Goal: Find specific page/section: Find specific page/section

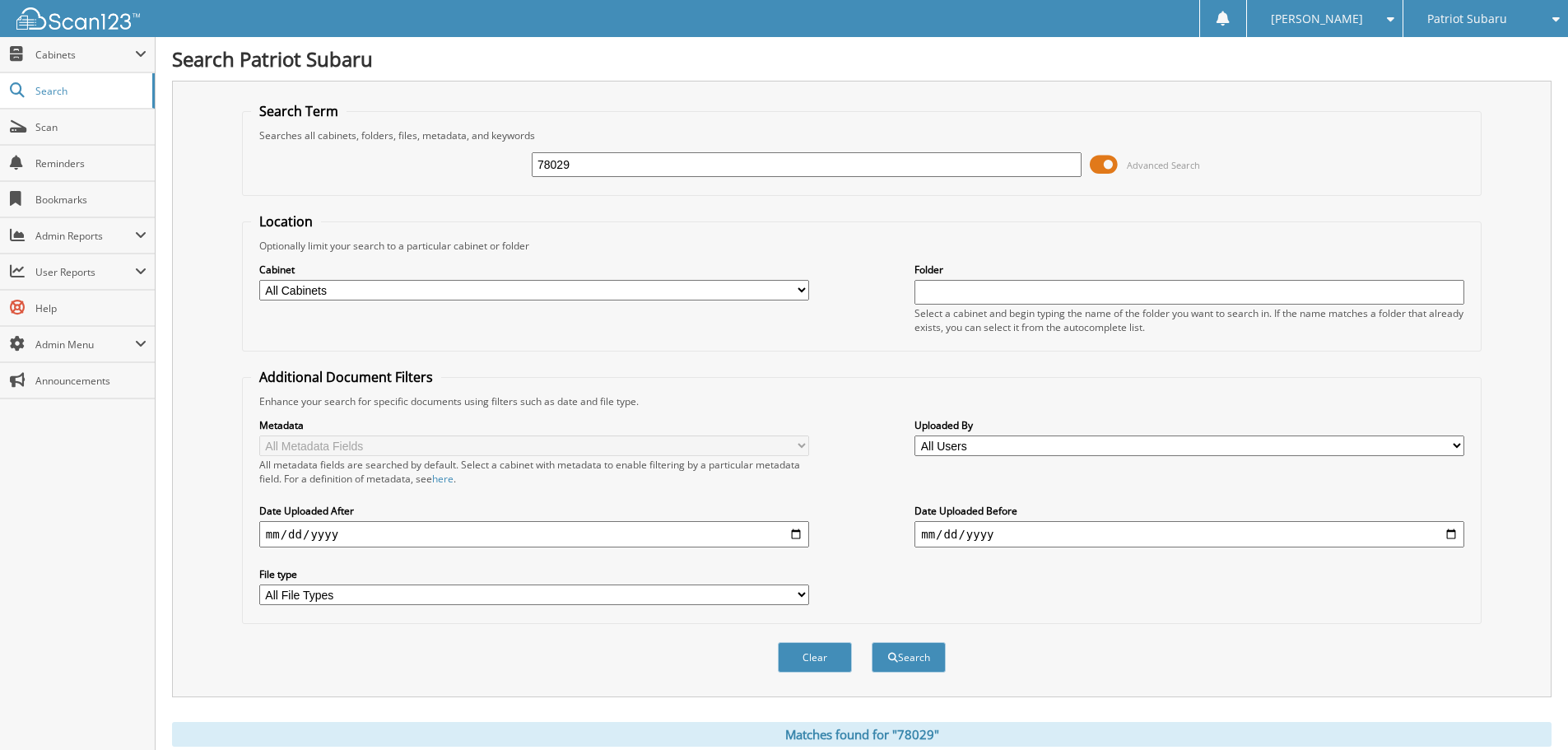
drag, startPoint x: 619, startPoint y: 164, endPoint x: 465, endPoint y: 182, distance: 155.0
click at [465, 182] on div "78029 Advanced Search" at bounding box center [861, 164] width 1221 height 45
type input "12395"
click at [872, 642] on button "Search" at bounding box center [909, 657] width 74 height 30
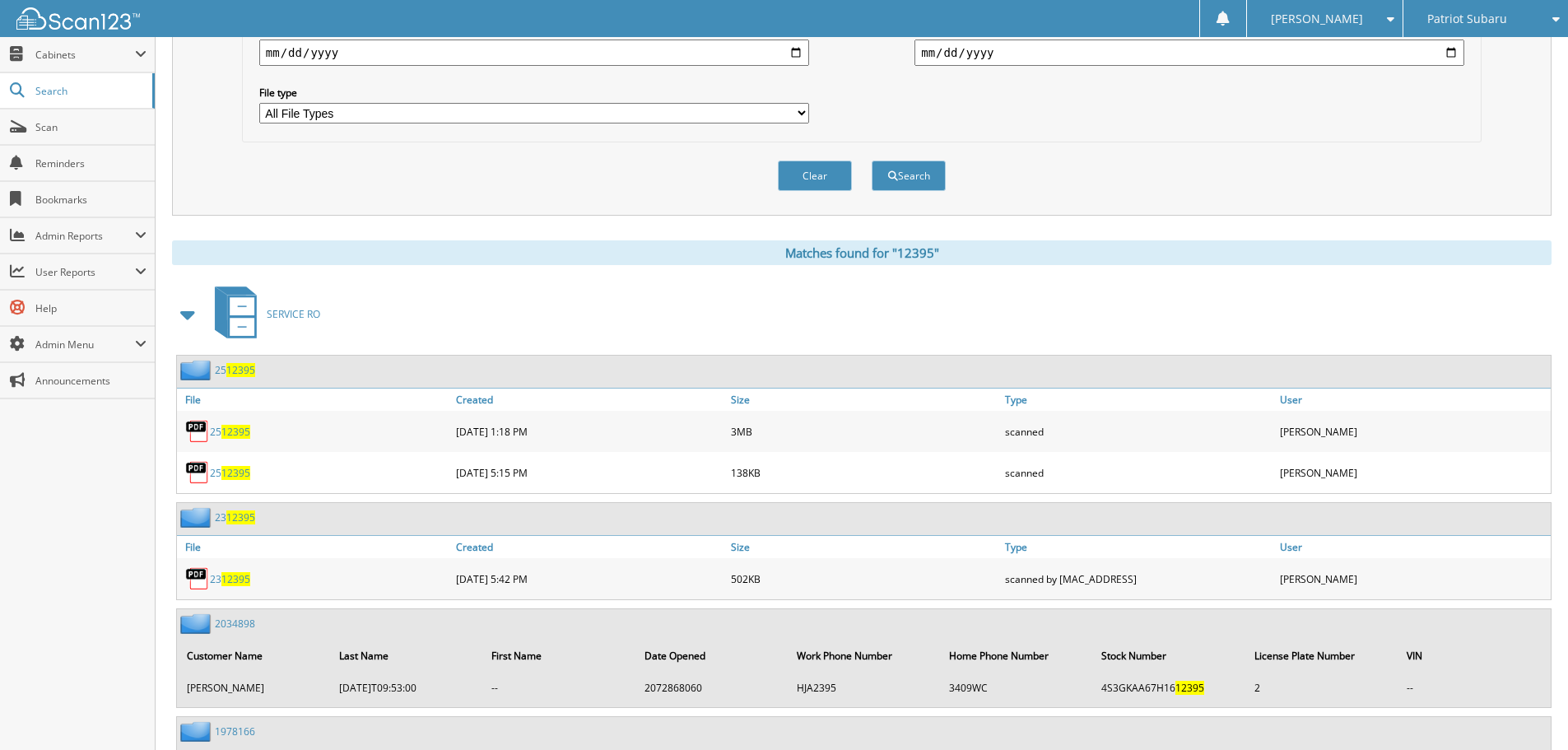
scroll to position [495, 0]
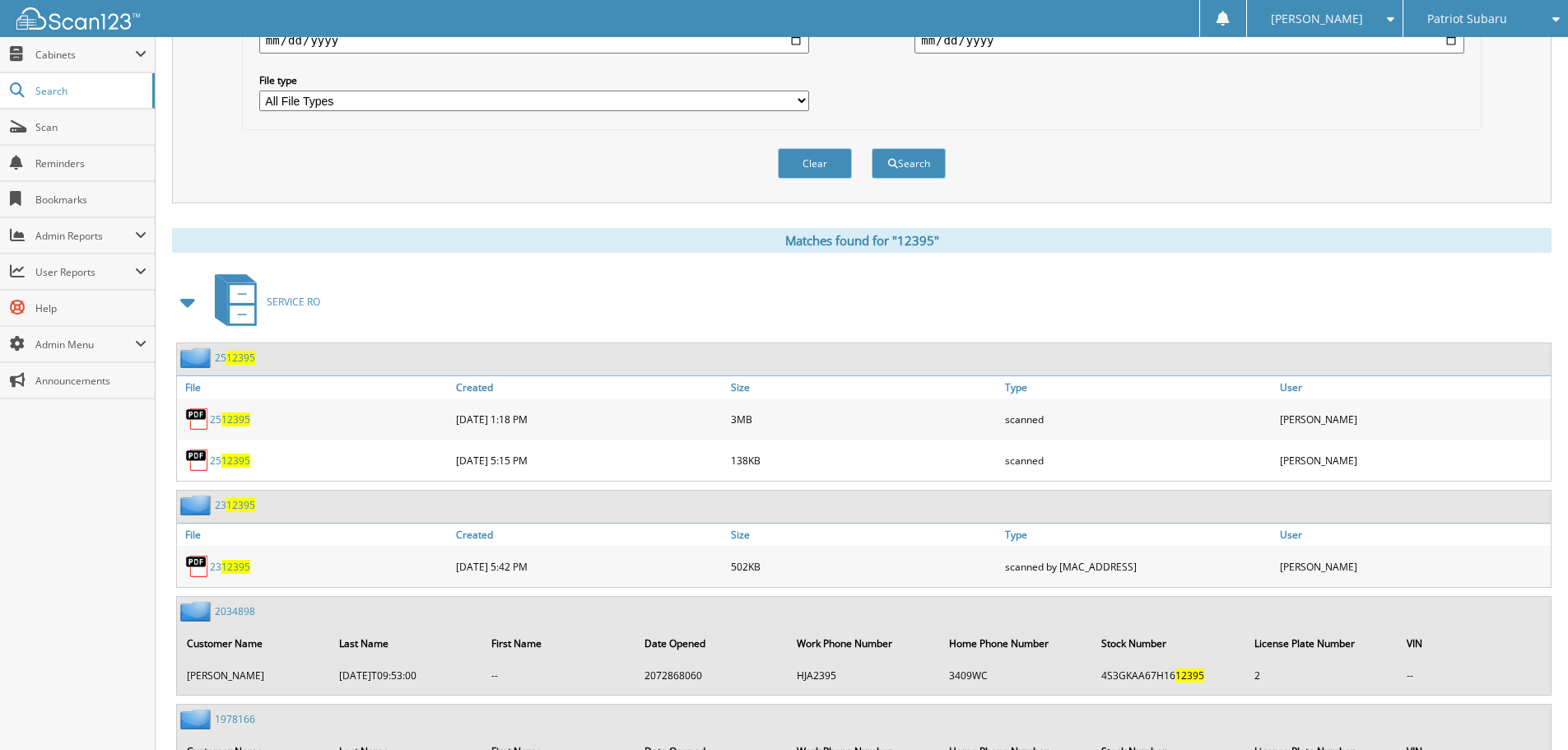
click at [244, 419] on span "12395" at bounding box center [236, 419] width 29 height 14
